Goal: Communication & Community: Participate in discussion

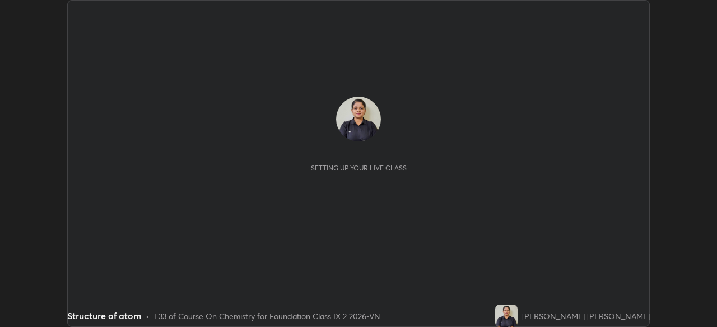
scroll to position [327, 717]
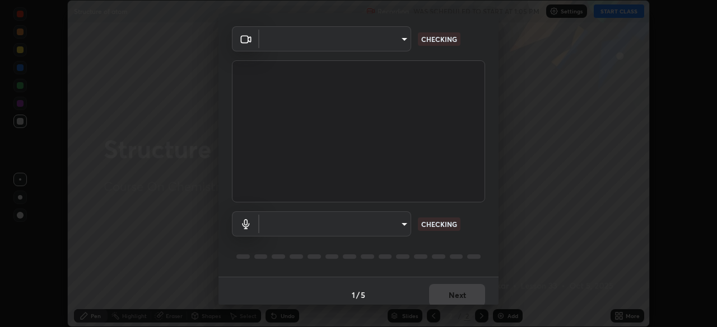
type input "9233a0e0a263b929919b735b0f084d3bf96293af2dbdf5f4a7f48b79dee29d39"
type input "communications"
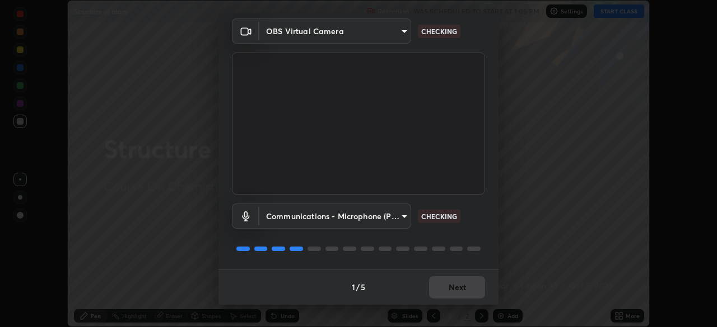
click at [478, 236] on div "Communications - Microphone (POROSVOC) (1d6b:a4a7) communications CHECKING" at bounding box center [358, 232] width 253 height 74
click at [477, 236] on div "Communications - Microphone (POROSVOC) (1d6b:a4a7) communications CHECKING" at bounding box center [358, 232] width 253 height 74
click at [476, 237] on div "Communications - Microphone (POROSVOC) (1d6b:a4a7) communications CHECKING" at bounding box center [358, 232] width 253 height 74
click at [478, 242] on div at bounding box center [358, 248] width 253 height 13
click at [478, 245] on div at bounding box center [358, 248] width 253 height 13
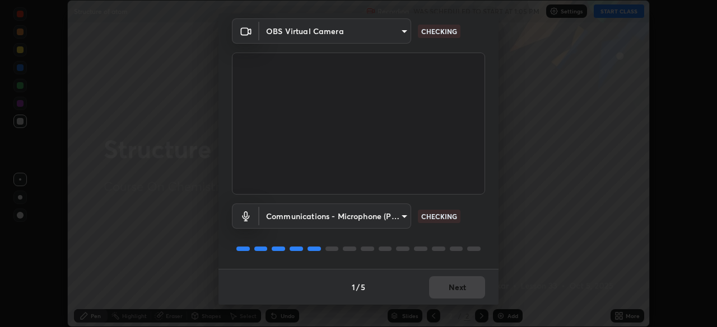
click at [479, 247] on div at bounding box center [358, 248] width 253 height 13
click at [481, 247] on div at bounding box center [358, 248] width 253 height 13
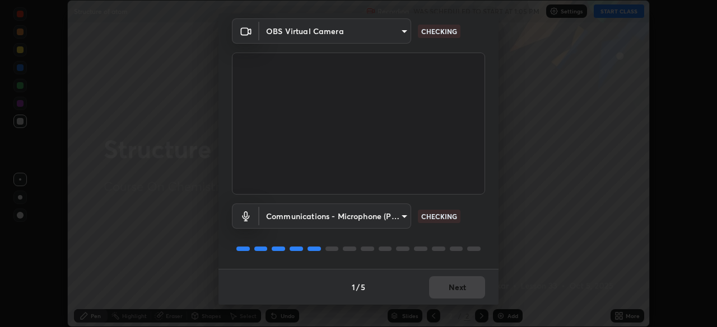
click at [483, 242] on div "OBS Virtual Camera 9233a0e0a263b929919b735b0f084d3bf96293af2dbdf5f4a7f48b79dee2…" at bounding box center [358, 143] width 280 height 251
click at [483, 239] on div "OBS Virtual Camera 9233a0e0a263b929919b735b0f084d3bf96293af2dbdf5f4a7f48b79dee2…" at bounding box center [358, 143] width 280 height 251
click at [484, 238] on div "OBS Virtual Camera 9233a0e0a263b929919b735b0f084d3bf96293af2dbdf5f4a7f48b79dee2…" at bounding box center [358, 143] width 280 height 251
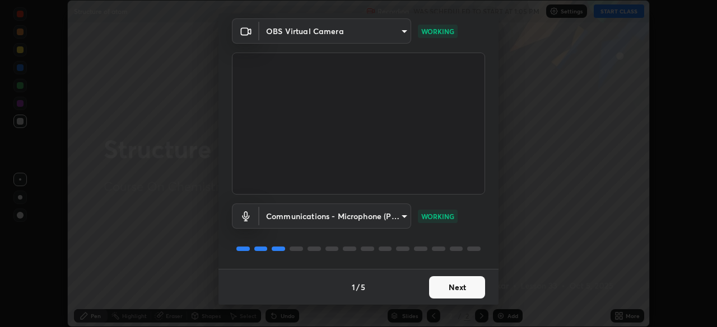
click at [484, 227] on div "OBS Virtual Camera 9233a0e0a263b929919b735b0f084d3bf96293af2dbdf5f4a7f48b79dee2…" at bounding box center [358, 143] width 280 height 251
click at [464, 284] on button "Next" at bounding box center [457, 288] width 56 height 22
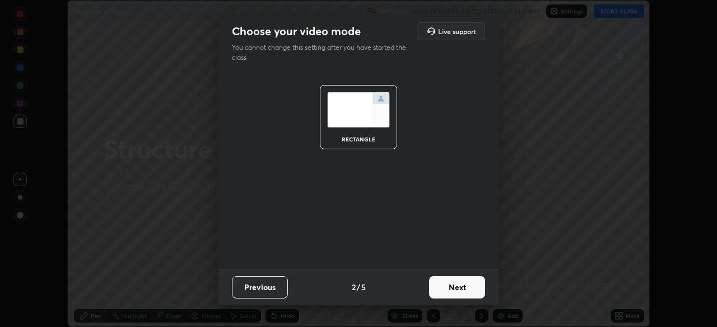
click at [461, 289] on button "Next" at bounding box center [457, 288] width 56 height 22
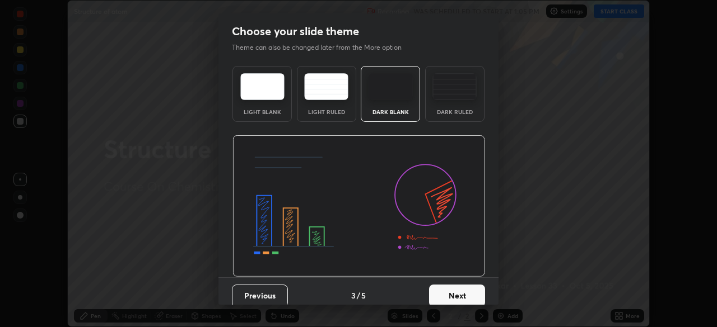
click at [461, 289] on button "Next" at bounding box center [457, 296] width 56 height 22
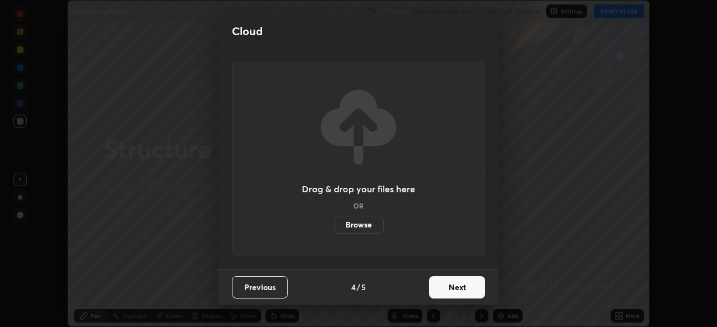
click at [461, 288] on button "Next" at bounding box center [457, 288] width 56 height 22
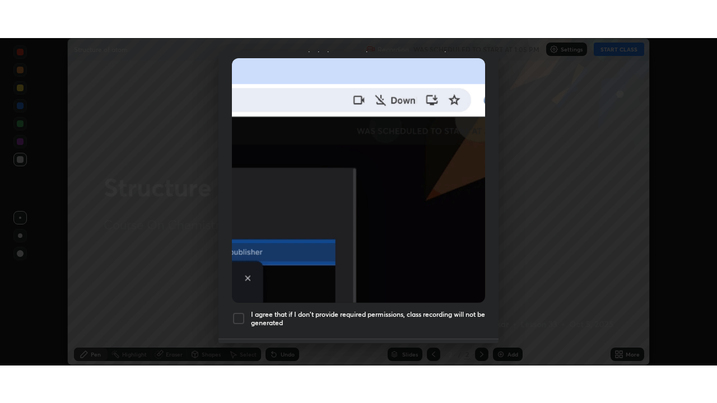
scroll to position [268, 0]
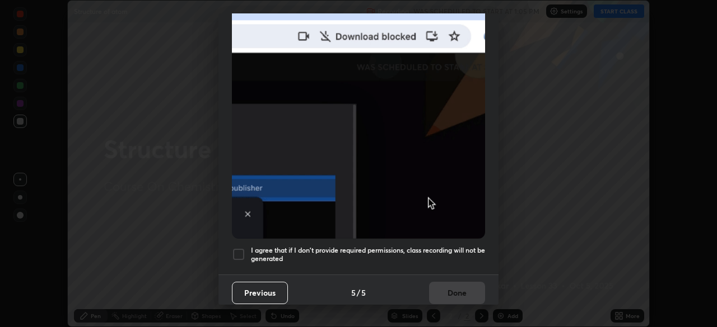
click at [450, 247] on h5 "I agree that if I don't provide required permissions, class recording will not …" at bounding box center [368, 254] width 234 height 17
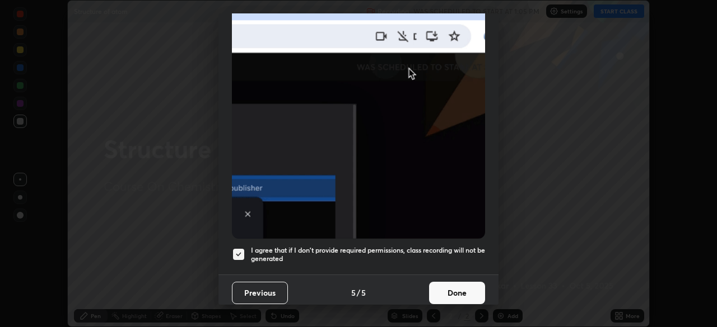
click at [457, 282] on button "Done" at bounding box center [457, 293] width 56 height 22
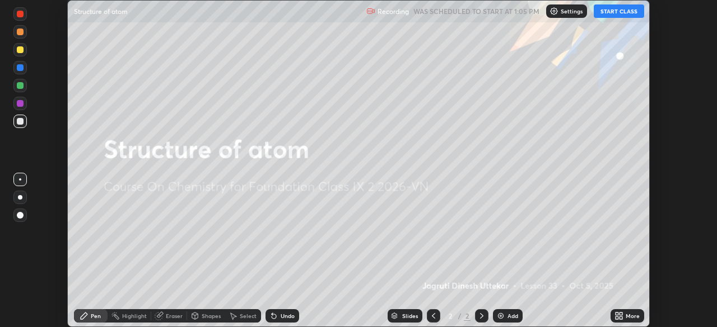
click at [611, 15] on button "START CLASS" at bounding box center [618, 10] width 50 height 13
click at [620, 314] on icon at bounding box center [620, 314] width 3 height 3
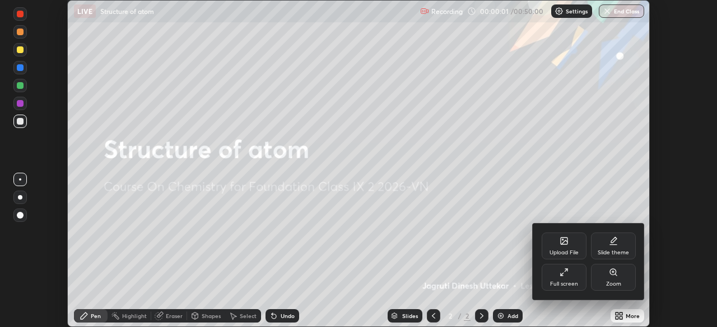
click at [574, 280] on div "Full screen" at bounding box center [563, 277] width 45 height 27
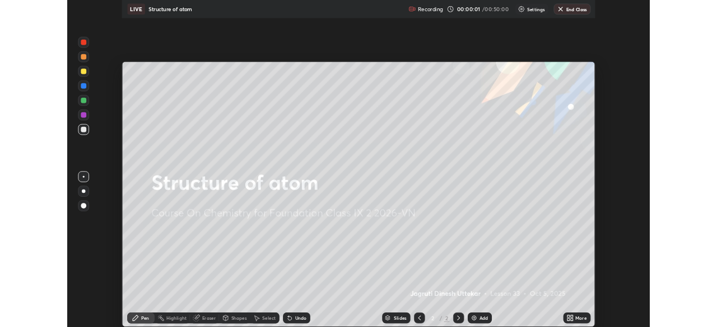
scroll to position [403, 717]
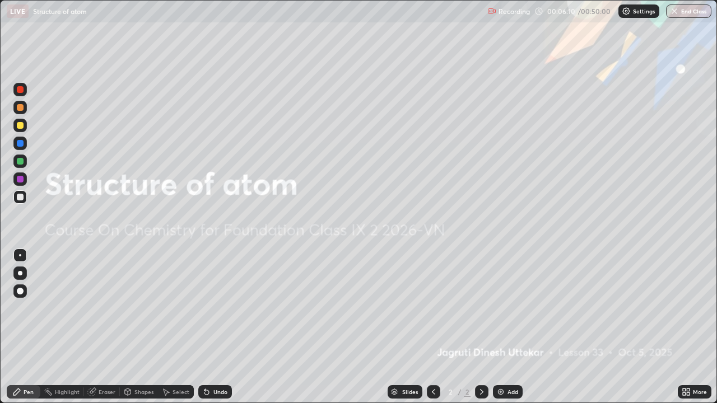
click at [500, 327] on div "Add" at bounding box center [508, 391] width 30 height 13
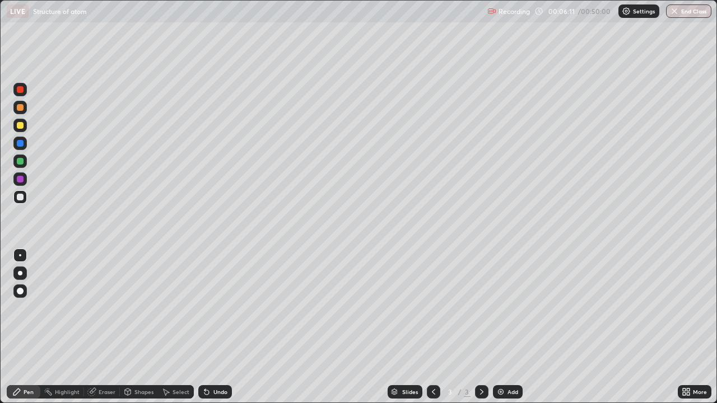
click at [143, 327] on div "Shapes" at bounding box center [139, 391] width 38 height 13
click at [18, 327] on icon at bounding box center [16, 391] width 7 height 7
click at [687, 327] on icon at bounding box center [687, 393] width 3 height 3
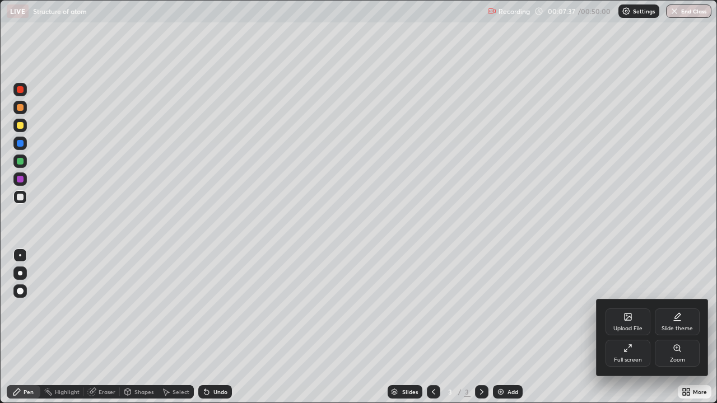
click at [631, 326] on div "Upload File" at bounding box center [627, 329] width 29 height 6
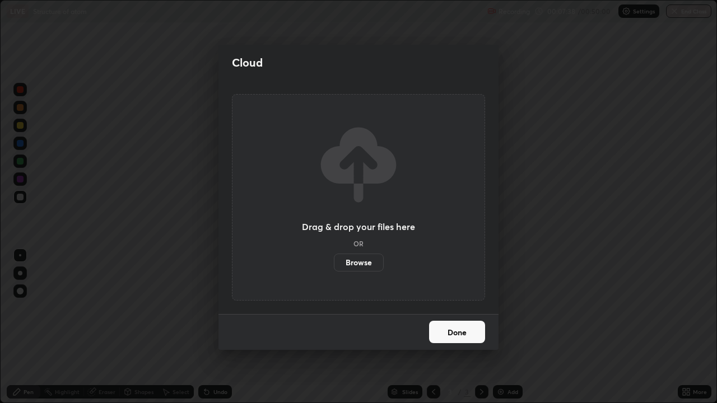
click at [362, 259] on label "Browse" at bounding box center [359, 263] width 50 height 18
click at [334, 259] on input "Browse" at bounding box center [334, 263] width 0 height 18
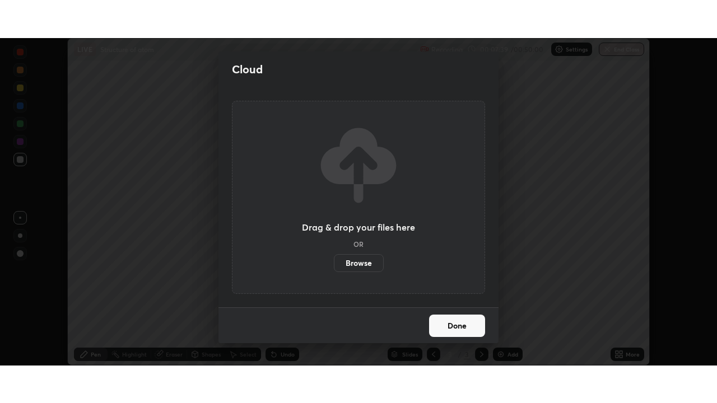
scroll to position [55652, 55263]
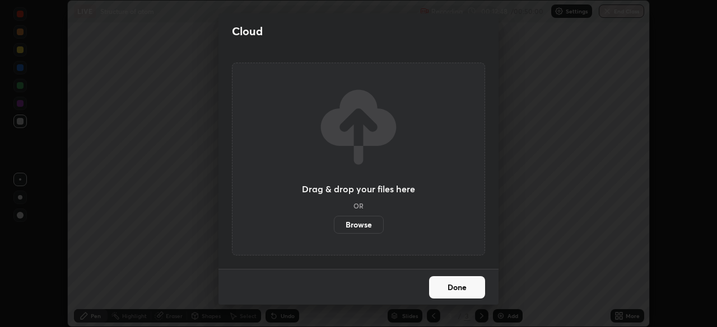
click at [447, 283] on button "Done" at bounding box center [457, 288] width 56 height 22
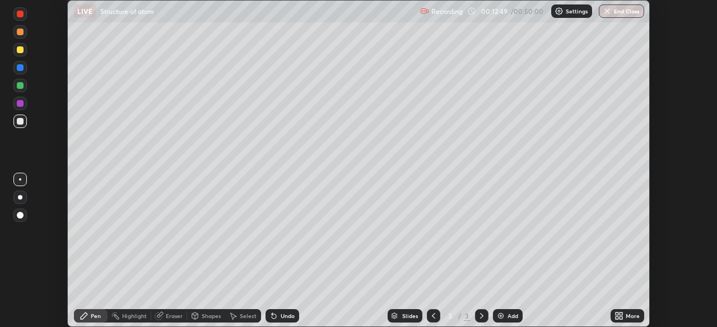
click at [620, 318] on icon at bounding box center [620, 318] width 3 height 3
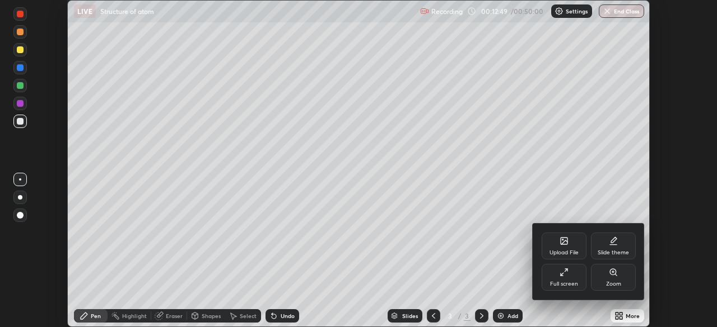
click at [559, 274] on icon at bounding box center [563, 272] width 9 height 9
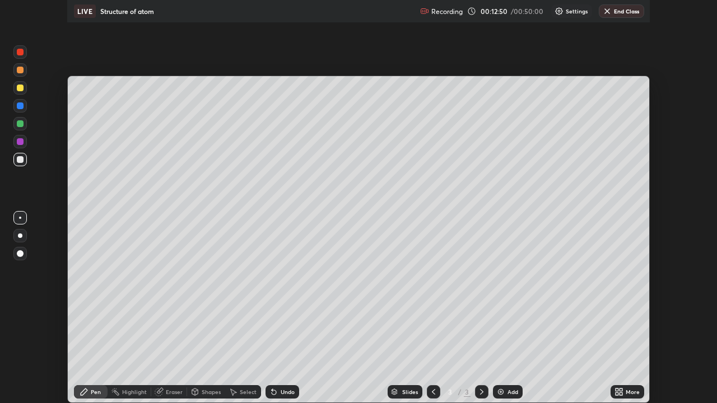
scroll to position [403, 717]
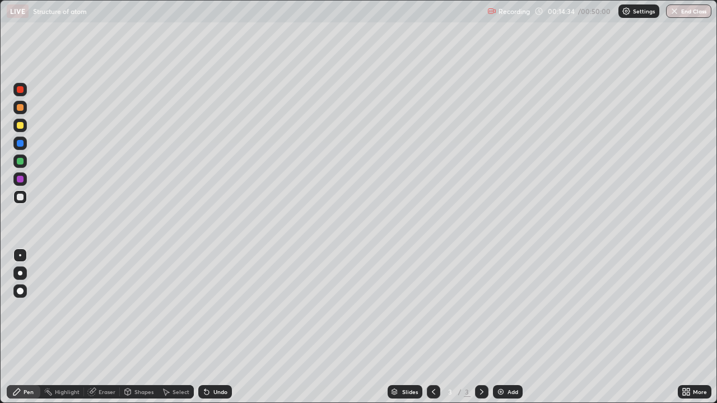
click at [218, 327] on div "Undo" at bounding box center [220, 392] width 14 height 6
click at [226, 327] on div "Undo" at bounding box center [215, 391] width 34 height 13
click at [21, 125] on div at bounding box center [20, 125] width 7 height 7
click at [219, 327] on div "Undo" at bounding box center [220, 392] width 14 height 6
click at [21, 199] on div at bounding box center [20, 197] width 7 height 7
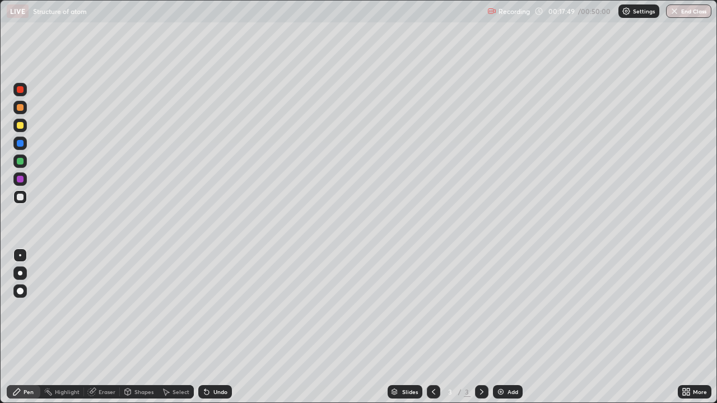
click at [210, 327] on div "Undo" at bounding box center [215, 391] width 34 height 13
click at [21, 126] on div at bounding box center [20, 125] width 7 height 7
click at [217, 327] on div "Undo" at bounding box center [220, 392] width 14 height 6
click at [226, 327] on div "Undo" at bounding box center [215, 391] width 34 height 13
click at [222, 327] on div "Undo" at bounding box center [220, 392] width 14 height 6
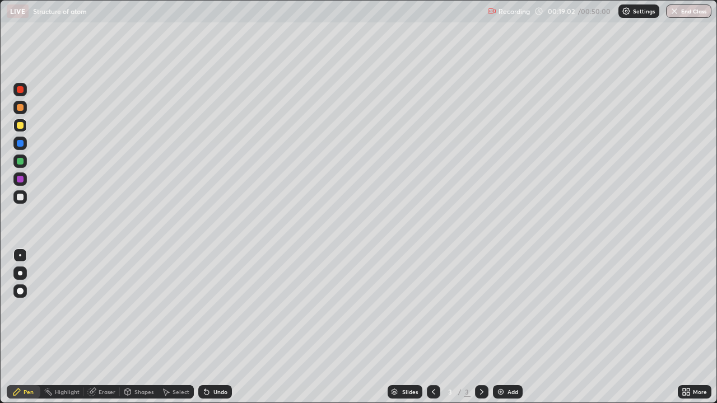
click at [220, 327] on div "Undo" at bounding box center [220, 392] width 14 height 6
click at [505, 327] on div "Add" at bounding box center [508, 391] width 30 height 13
click at [222, 327] on div "Undo" at bounding box center [215, 391] width 34 height 13
click at [216, 327] on div "Undo" at bounding box center [215, 391] width 34 height 13
click at [214, 327] on div "Undo" at bounding box center [220, 392] width 14 height 6
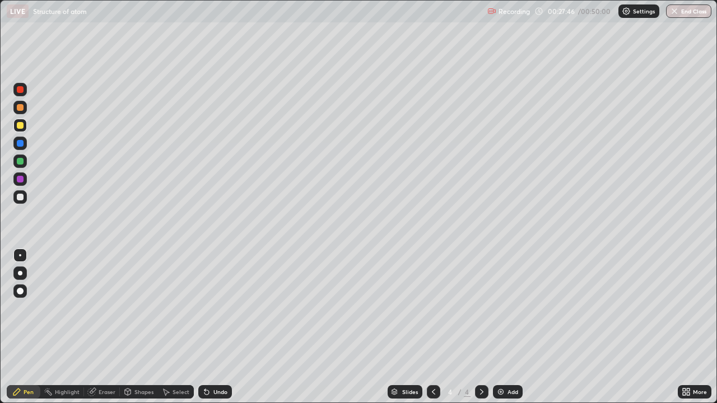
click at [216, 327] on div "Undo" at bounding box center [215, 391] width 34 height 13
click at [216, 327] on div "Undo" at bounding box center [220, 392] width 14 height 6
click at [219, 327] on div "Undo" at bounding box center [220, 392] width 14 height 6
click at [21, 161] on div at bounding box center [20, 161] width 7 height 7
click at [504, 327] on div "Add" at bounding box center [508, 391] width 30 height 13
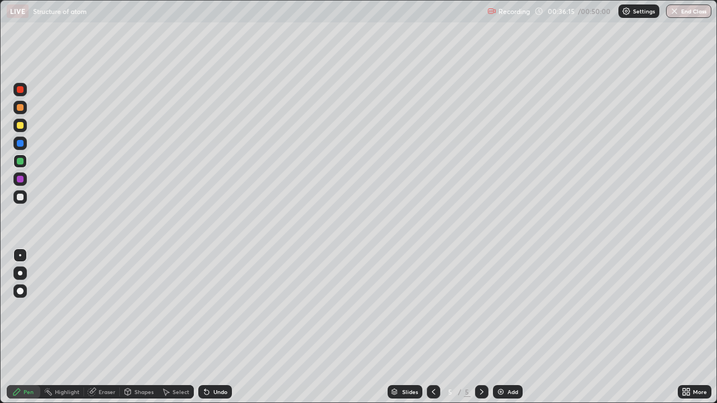
click at [216, 327] on div "Undo" at bounding box center [220, 392] width 14 height 6
click at [218, 327] on div "Undo" at bounding box center [220, 392] width 14 height 6
click at [430, 327] on icon at bounding box center [433, 391] width 9 height 9
click at [475, 327] on div at bounding box center [481, 391] width 13 height 13
click at [217, 327] on div "Undo" at bounding box center [220, 392] width 14 height 6
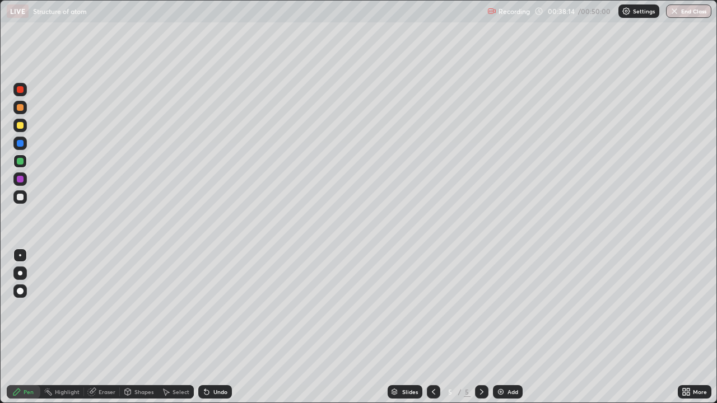
click at [209, 327] on icon at bounding box center [206, 391] width 9 height 9
click at [224, 327] on div "Undo" at bounding box center [215, 391] width 34 height 13
click at [208, 327] on div "Undo" at bounding box center [215, 391] width 34 height 13
click at [221, 327] on div "Undo" at bounding box center [215, 391] width 34 height 13
click at [210, 327] on div "Undo" at bounding box center [215, 391] width 34 height 13
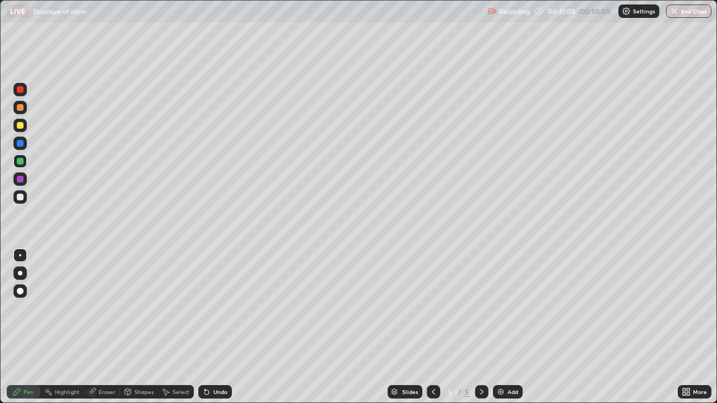
click at [209, 327] on div "Undo" at bounding box center [215, 391] width 34 height 13
click at [228, 327] on div "Undo" at bounding box center [215, 391] width 34 height 13
click at [104, 327] on div "Eraser" at bounding box center [107, 392] width 17 height 6
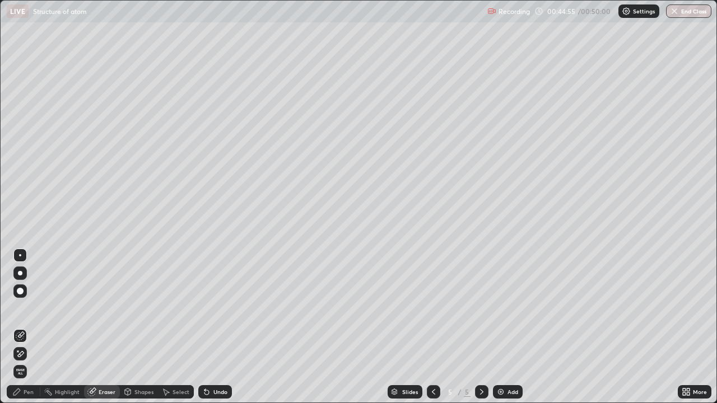
click at [21, 327] on icon at bounding box center [20, 354] width 9 height 10
click at [174, 327] on div "Select" at bounding box center [180, 392] width 17 height 6
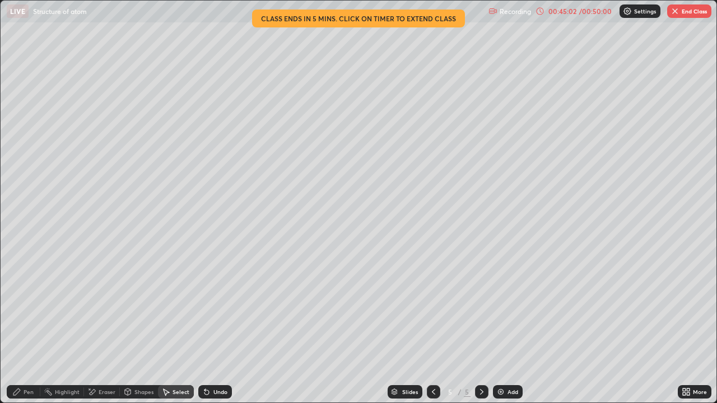
click at [406, 166] on div "0 ° Undo Copy Duplicate Duplicate to new slide Delete" at bounding box center [358, 202] width 715 height 402
click at [25, 327] on div "Pen" at bounding box center [24, 391] width 34 height 13
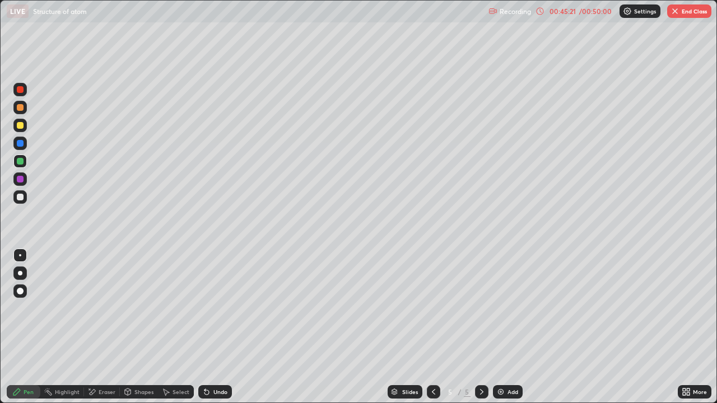
click at [217, 327] on div "Undo" at bounding box center [215, 391] width 34 height 13
click at [224, 327] on div "Undo" at bounding box center [220, 392] width 14 height 6
click at [219, 327] on div "Undo" at bounding box center [215, 391] width 34 height 13
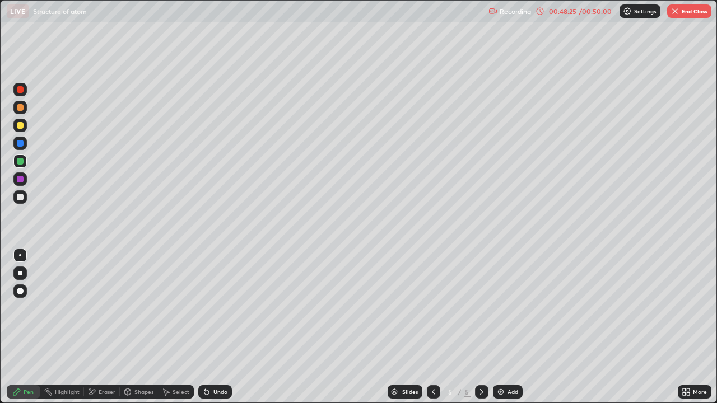
click at [220, 327] on div "Undo" at bounding box center [220, 392] width 14 height 6
click at [223, 327] on div "Undo" at bounding box center [220, 392] width 14 height 6
click at [225, 327] on div "Undo" at bounding box center [215, 391] width 34 height 13
click at [227, 327] on div "Undo" at bounding box center [215, 391] width 34 height 13
click at [223, 327] on div "Undo" at bounding box center [220, 392] width 14 height 6
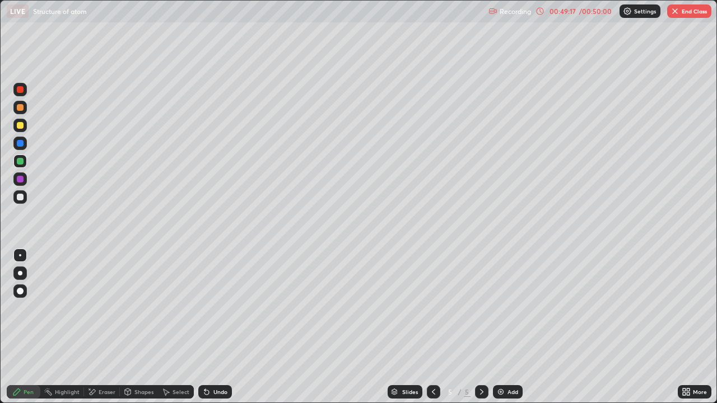
click at [223, 327] on div "Undo" at bounding box center [220, 392] width 14 height 6
click at [218, 327] on div "Undo" at bounding box center [215, 391] width 34 height 13
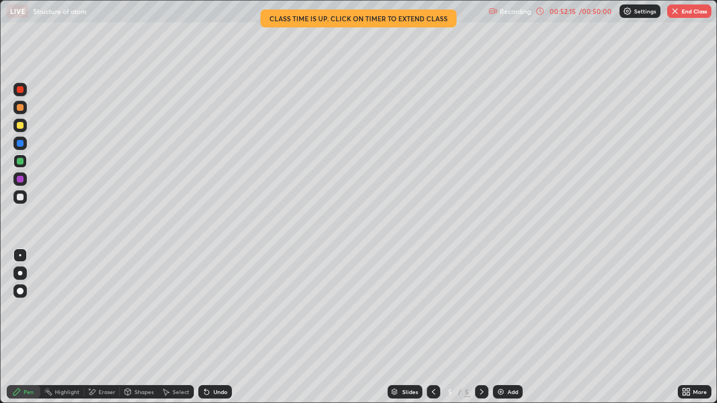
click at [676, 16] on button "End Class" at bounding box center [689, 10] width 44 height 13
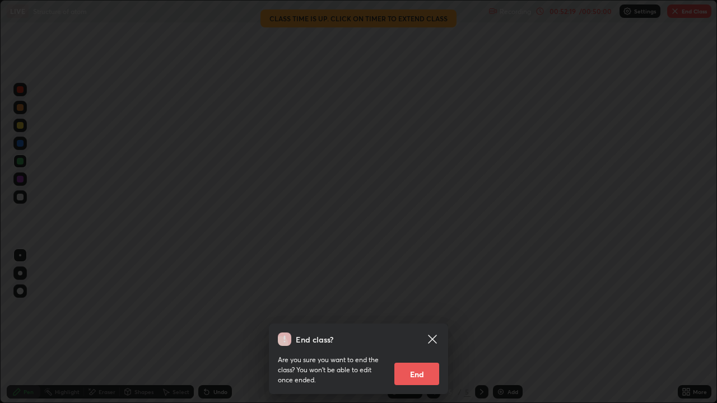
click at [407, 327] on button "End" at bounding box center [416, 374] width 45 height 22
